Goal: Information Seeking & Learning: Compare options

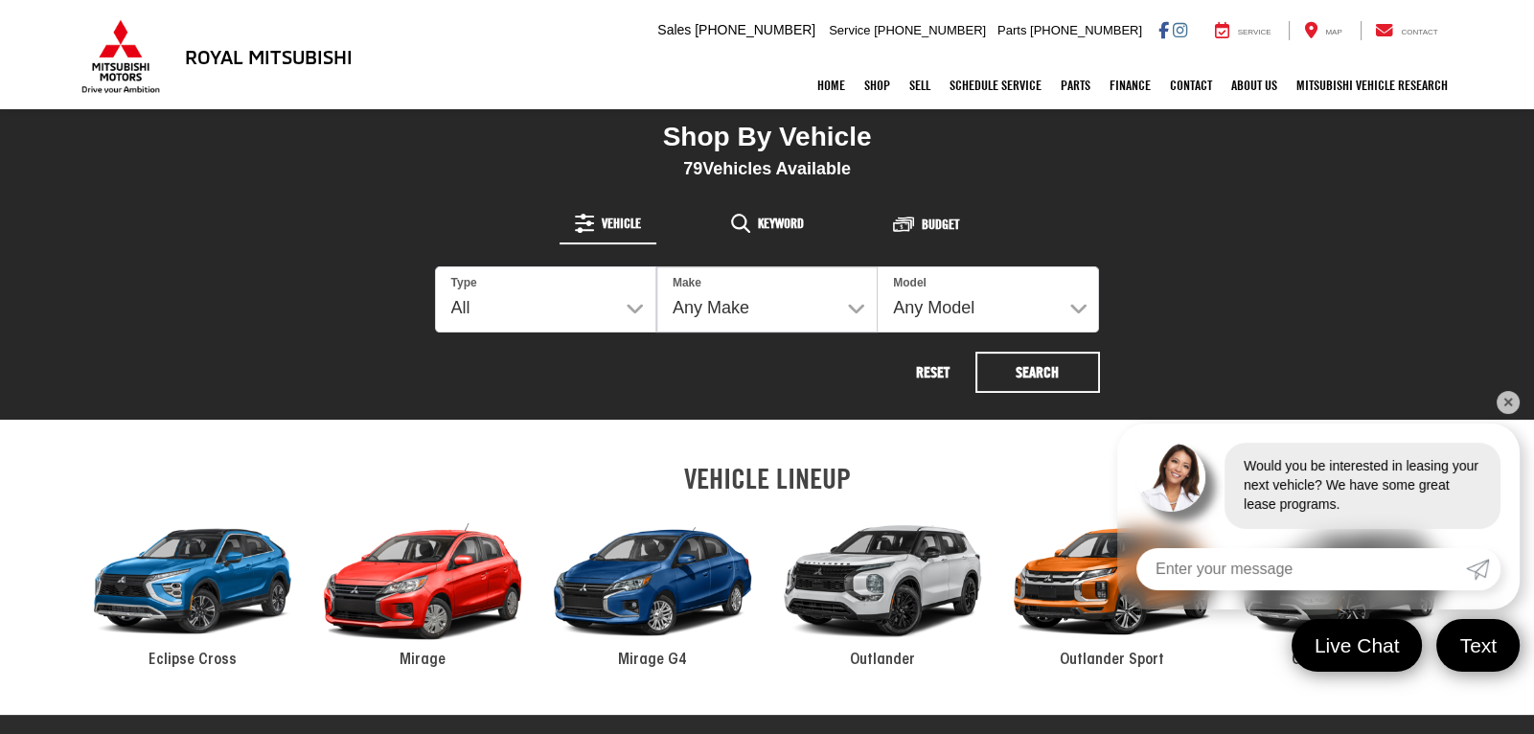
select select "Type:U"
click at [436, 267] on select "All New Used" at bounding box center [545, 299] width 219 height 64
select select
click at [779, 311] on select "Any Make Buick Chevrolet Dodge Ford GMC Hyundai Jeep Kia Mazda Mitsubishi Nissa…" at bounding box center [766, 299] width 221 height 66
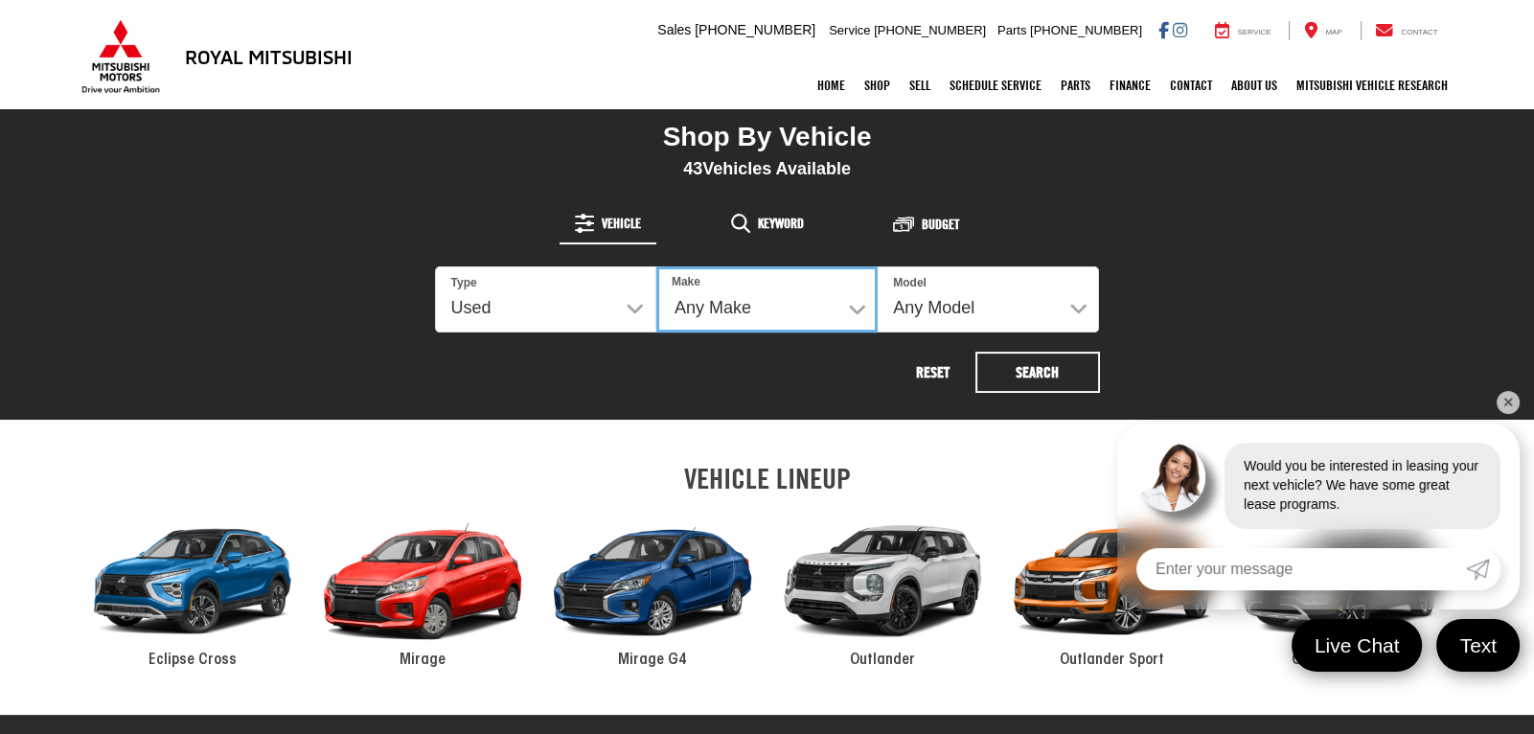
select select "Nissan"
click at [656, 266] on select "Any Make Buick Chevrolet Dodge Ford GMC Hyundai Jeep Kia Mazda Mitsubishi Nissa…" at bounding box center [766, 299] width 221 height 66
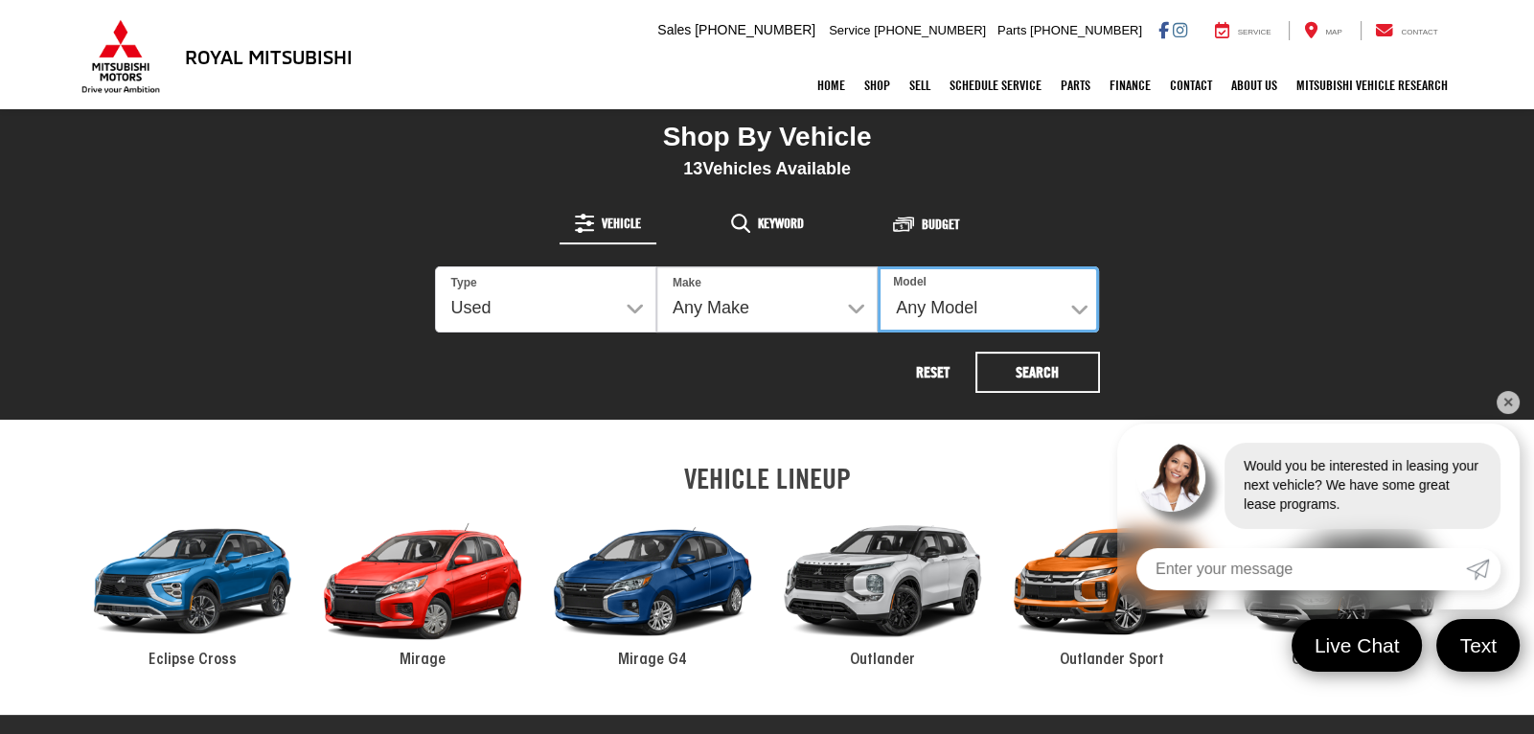
click at [971, 300] on select "Any Model Altima Maxima Rogue" at bounding box center [988, 299] width 221 height 66
select select "Rogue"
click at [878, 266] on select "Any Model Altima Maxima Rogue" at bounding box center [988, 299] width 221 height 66
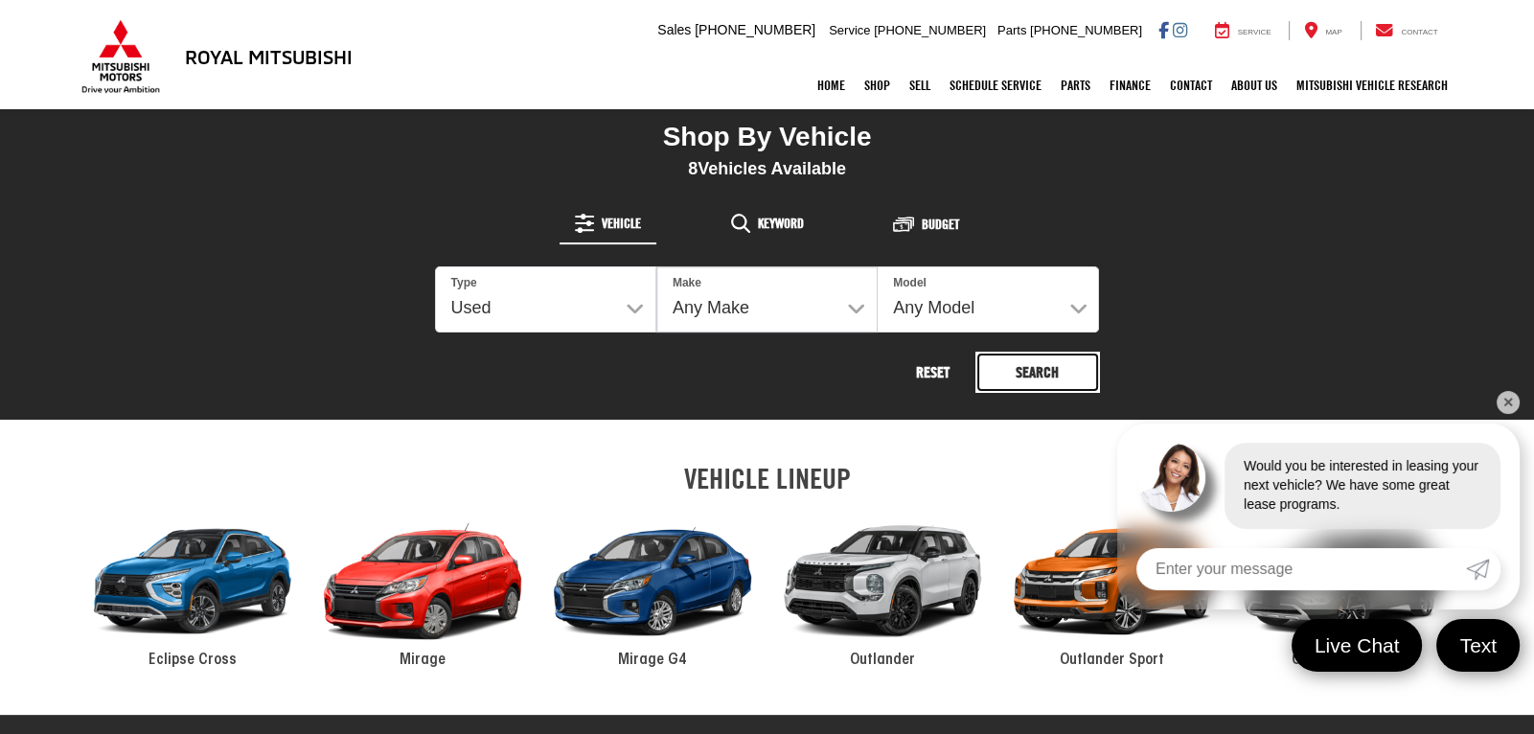
click at [1065, 371] on button "Search" at bounding box center [1037, 372] width 125 height 41
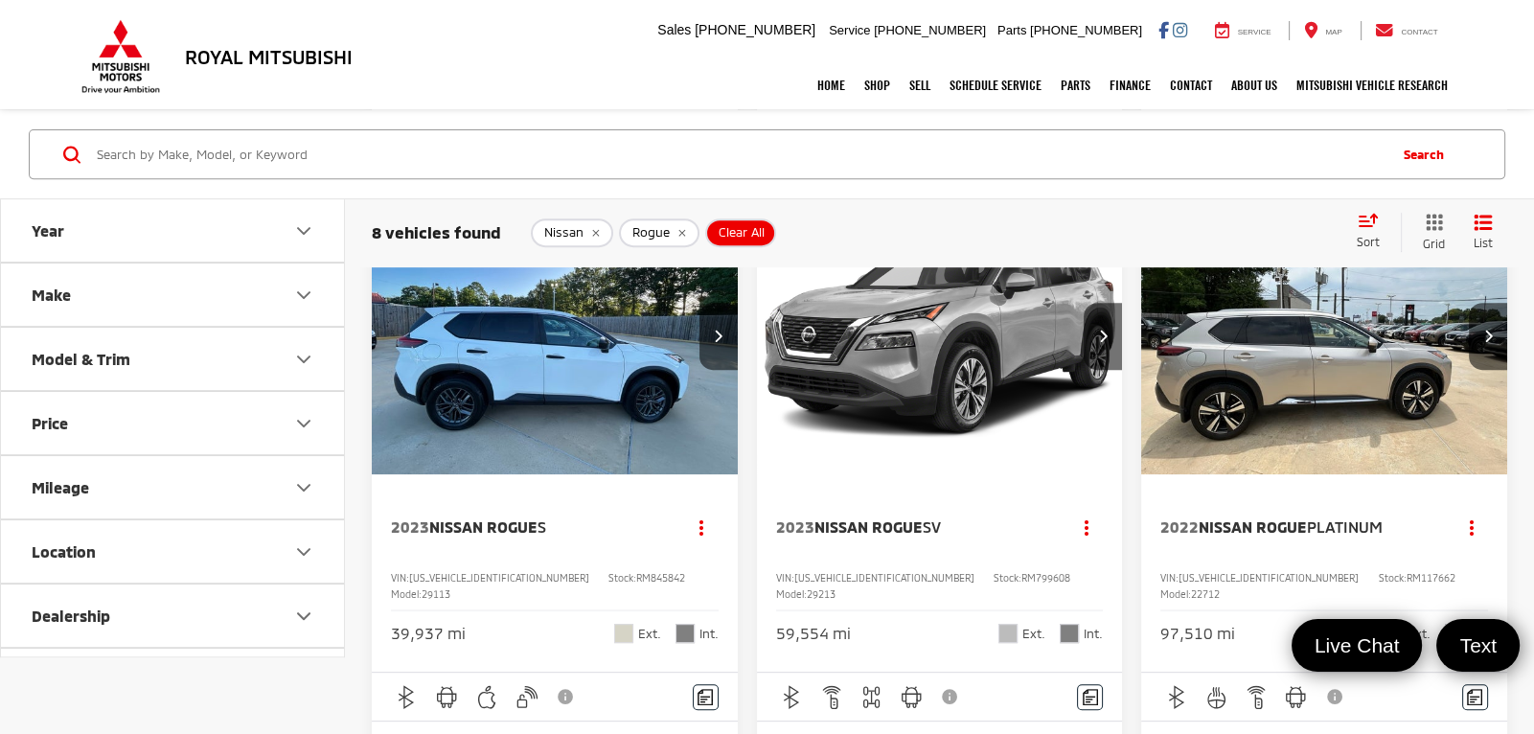
scroll to position [948, 0]
